Goal: Unclear

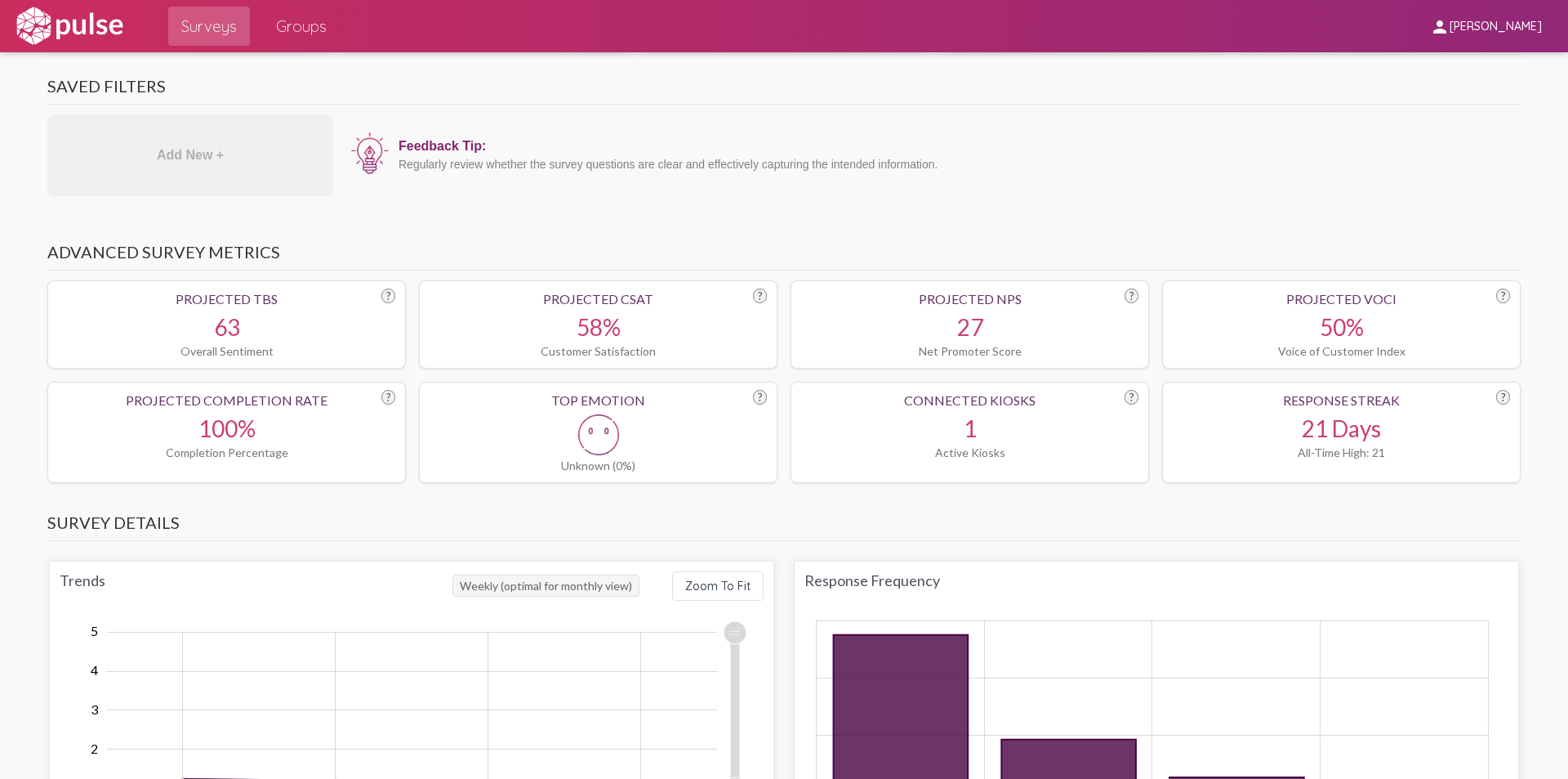
scroll to position [1062, 0]
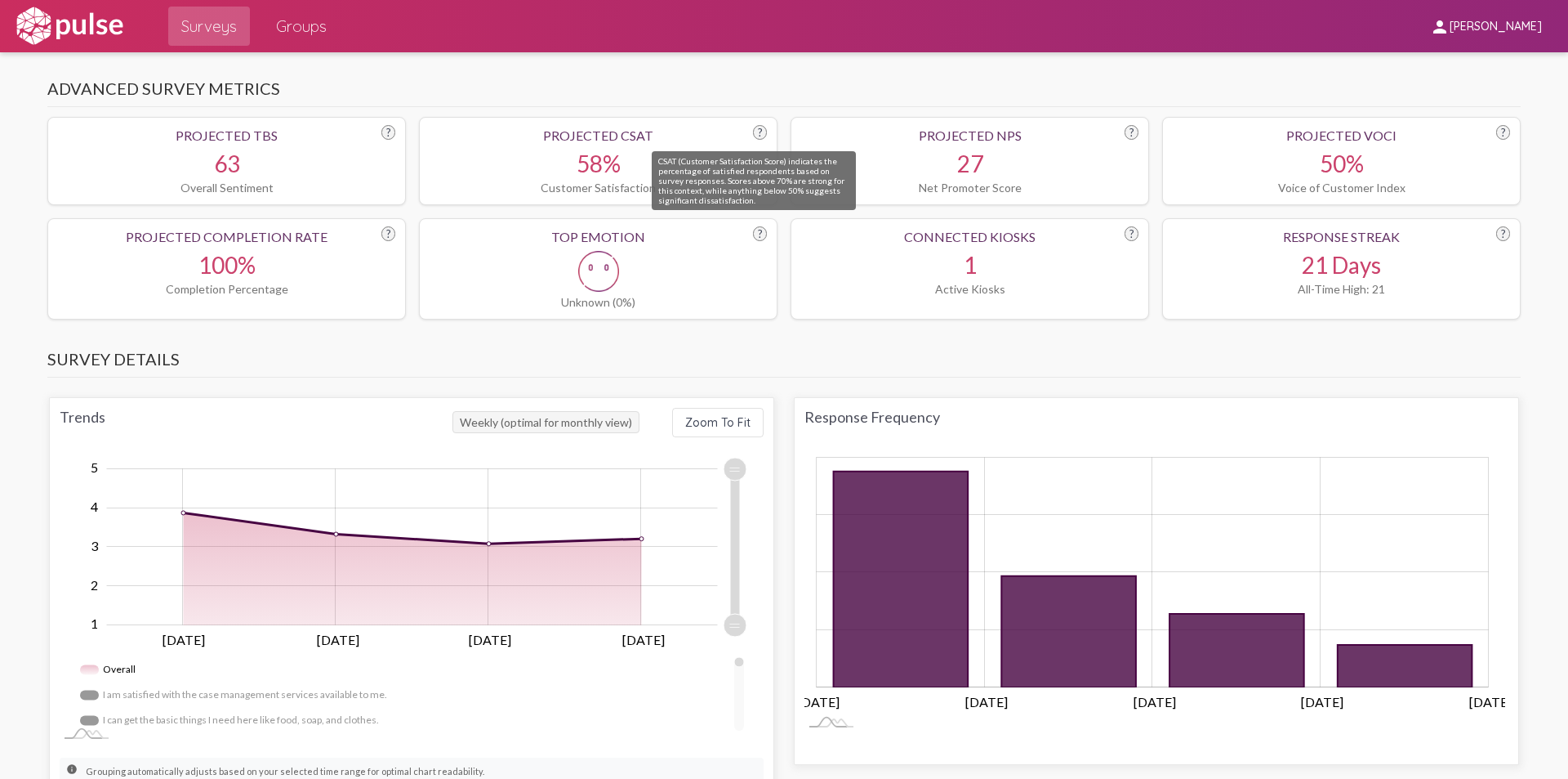
click at [757, 134] on div "?" at bounding box center [759, 132] width 13 height 14
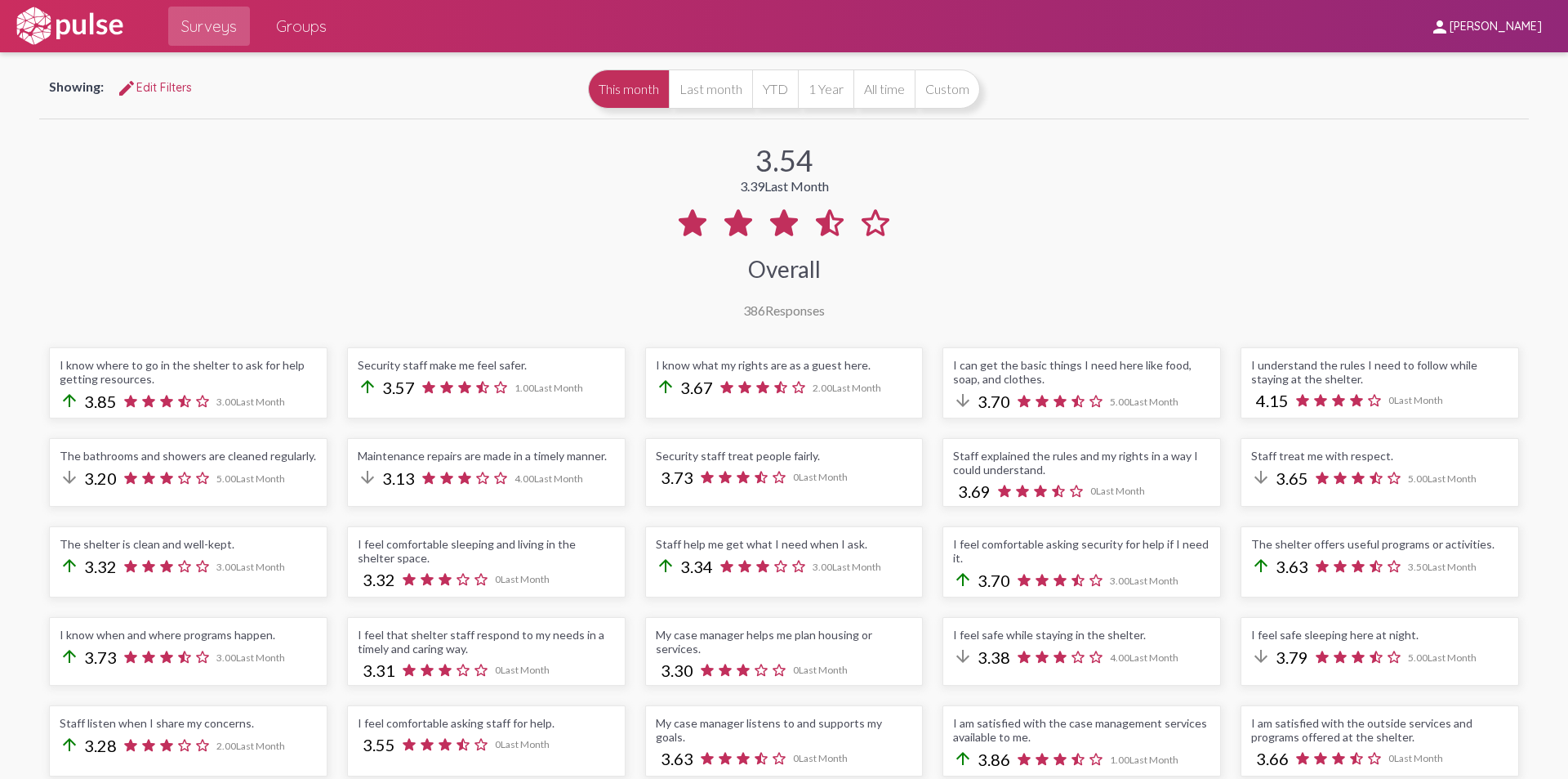
scroll to position [0, 0]
